Goal: Transaction & Acquisition: Purchase product/service

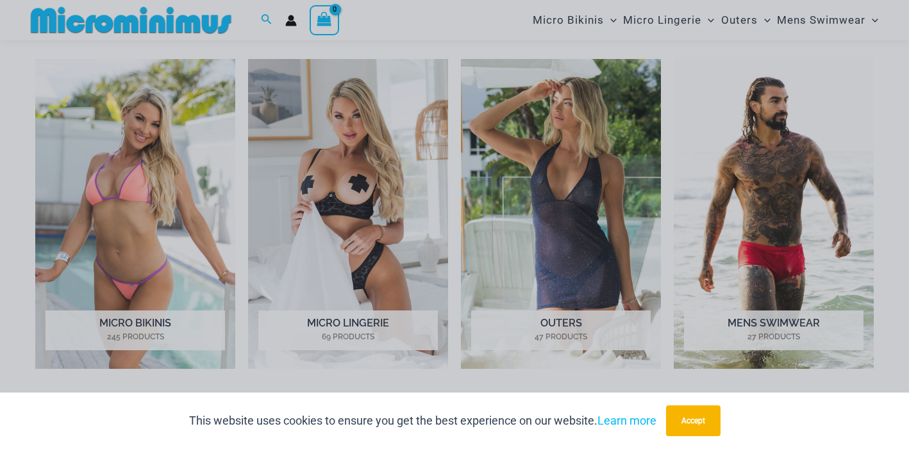
scroll to position [565, 0]
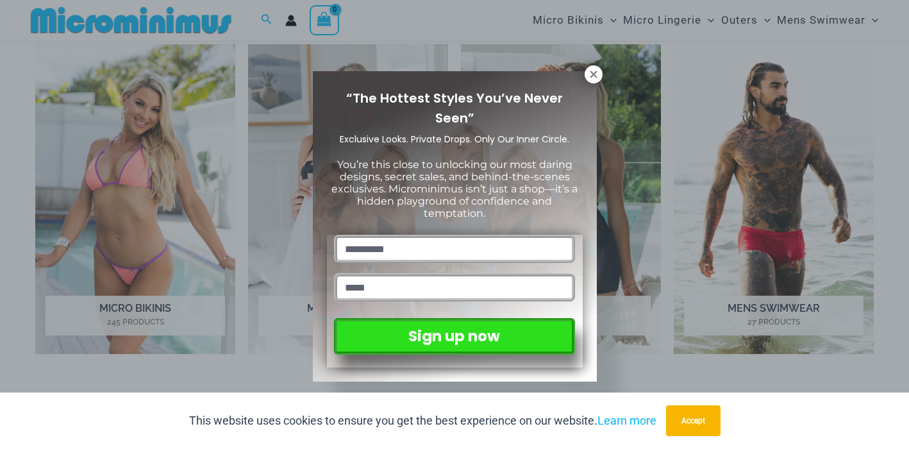
click at [210, 231] on div "“The Hottest Styles You’ve Never Seen” Exclusive Looks. Private Drops. Only Our…" at bounding box center [454, 224] width 909 height 449
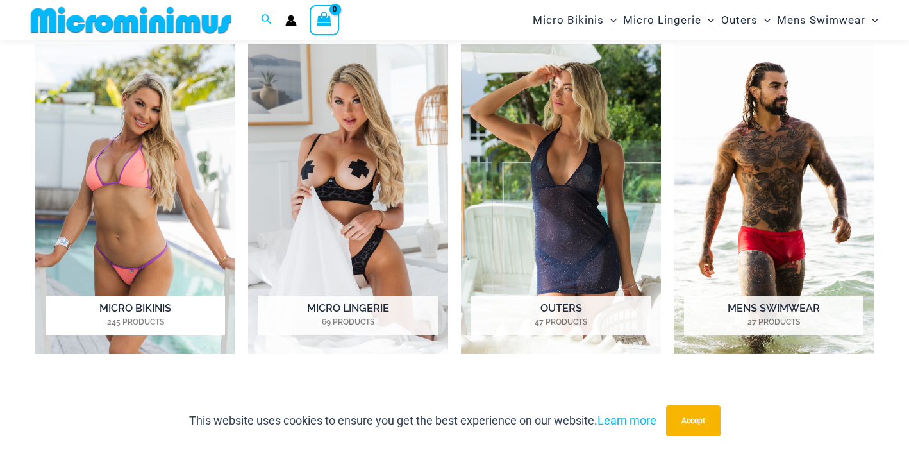
click at [177, 226] on img "Visit product category Micro Bikinis" at bounding box center [135, 198] width 200 height 309
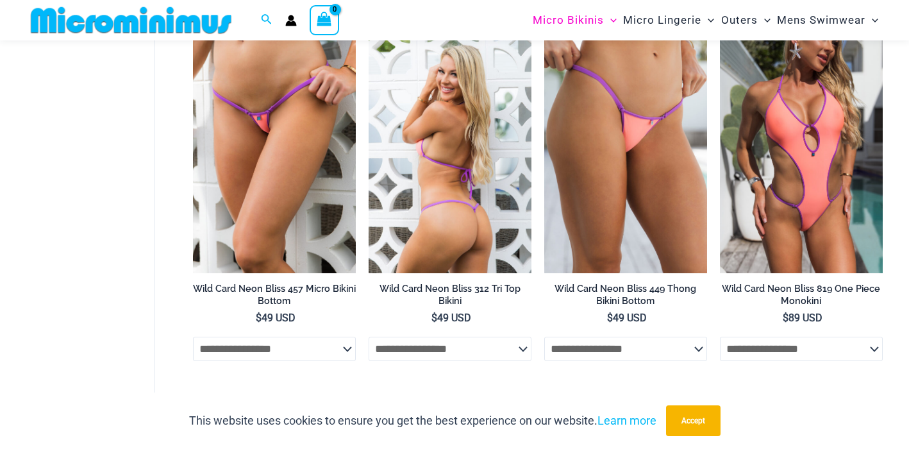
scroll to position [836, 0]
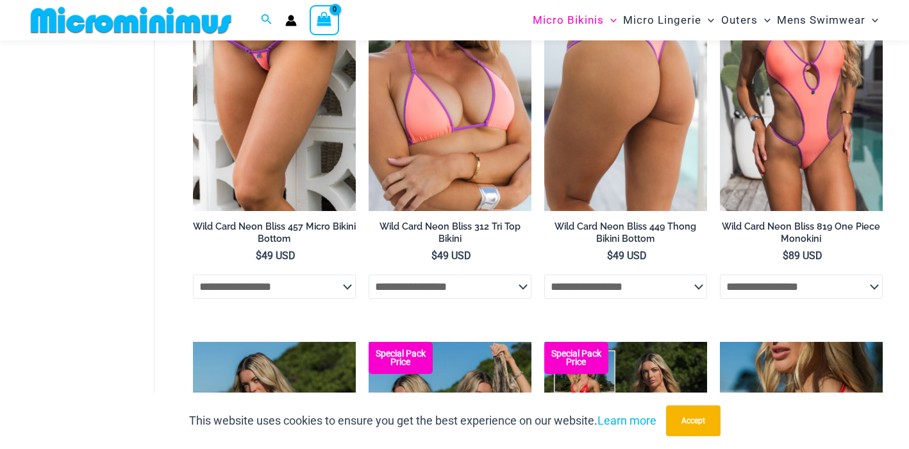
click at [611, 279] on select "**********" at bounding box center [625, 286] width 163 height 24
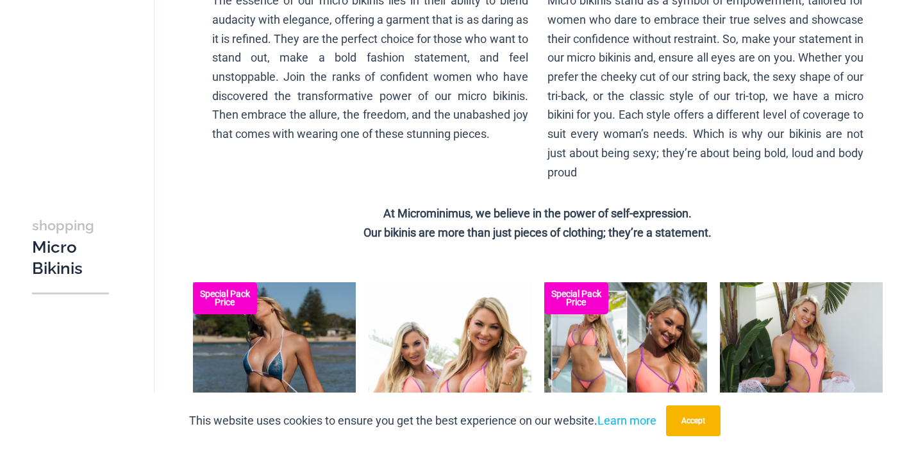
scroll to position [0, 0]
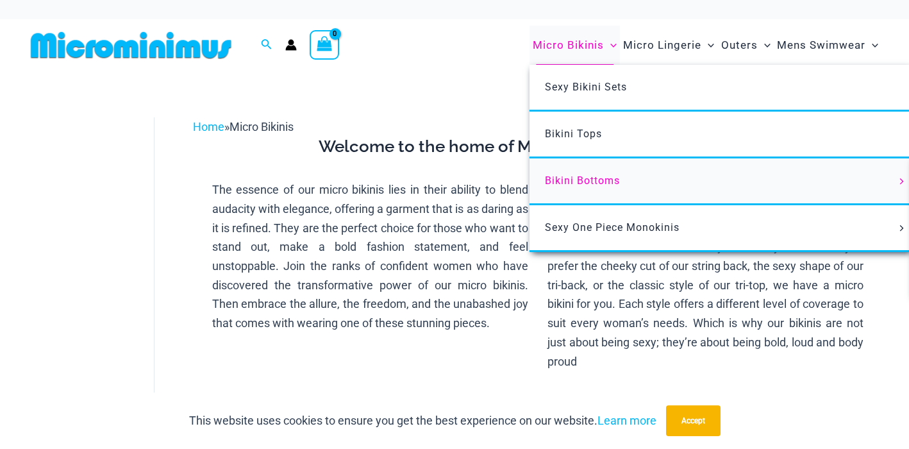
click at [589, 198] on link "Bikini Bottoms" at bounding box center [719, 181] width 381 height 47
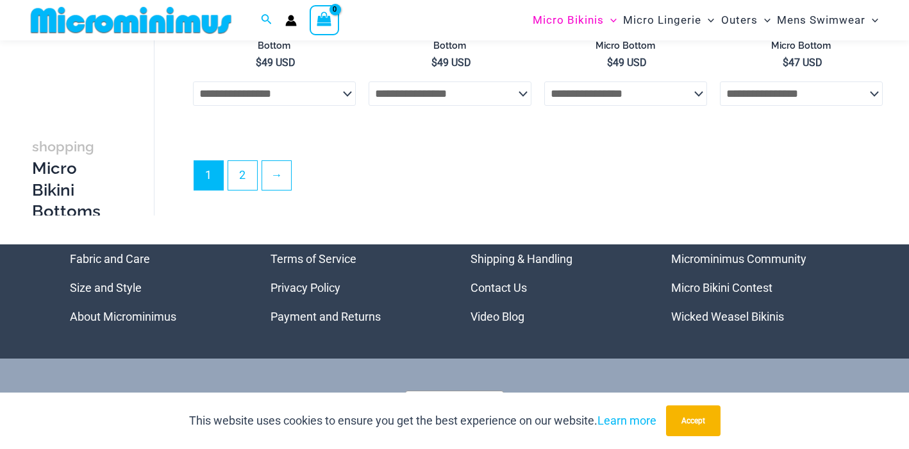
scroll to position [3426, 0]
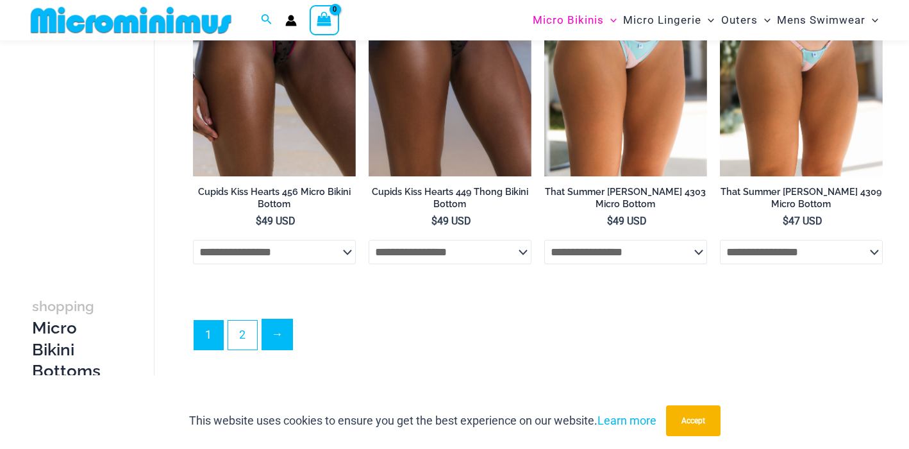
click at [272, 341] on link "→" at bounding box center [277, 334] width 30 height 30
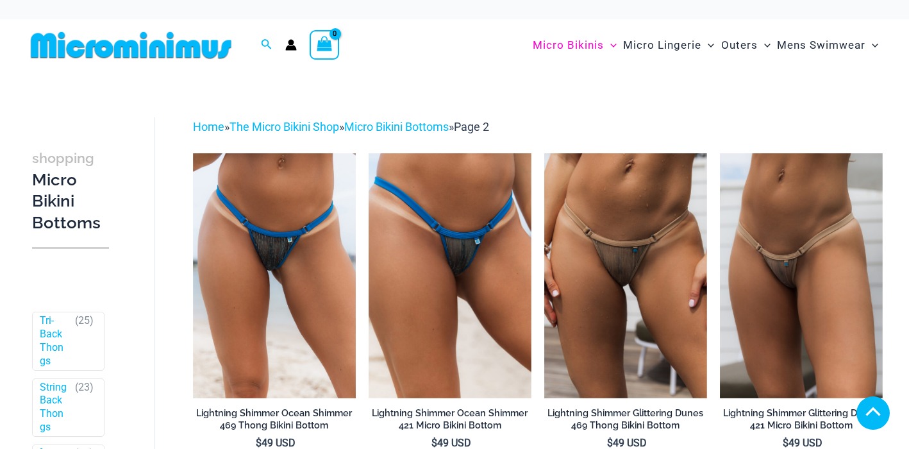
scroll to position [398, 0]
